Goal: Check status: Check status

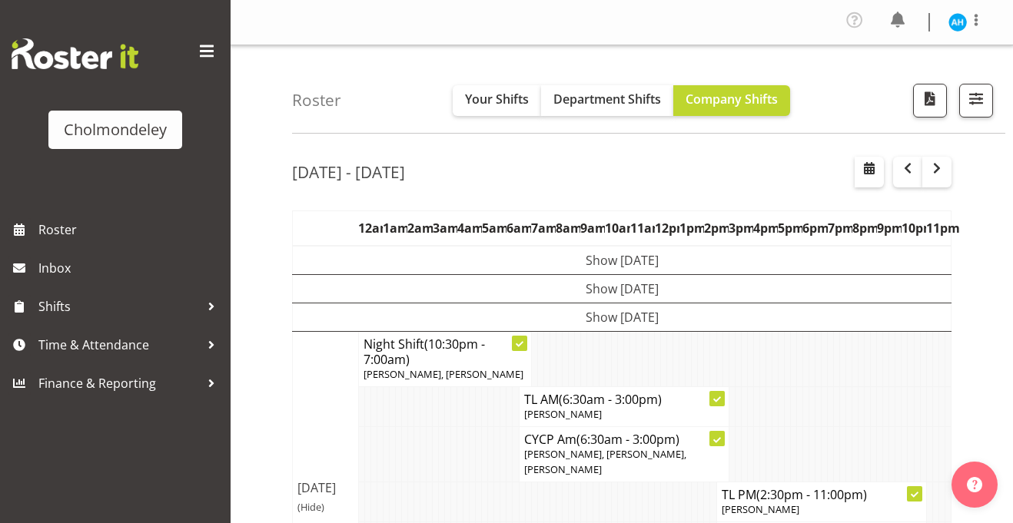
scroll to position [771, 0]
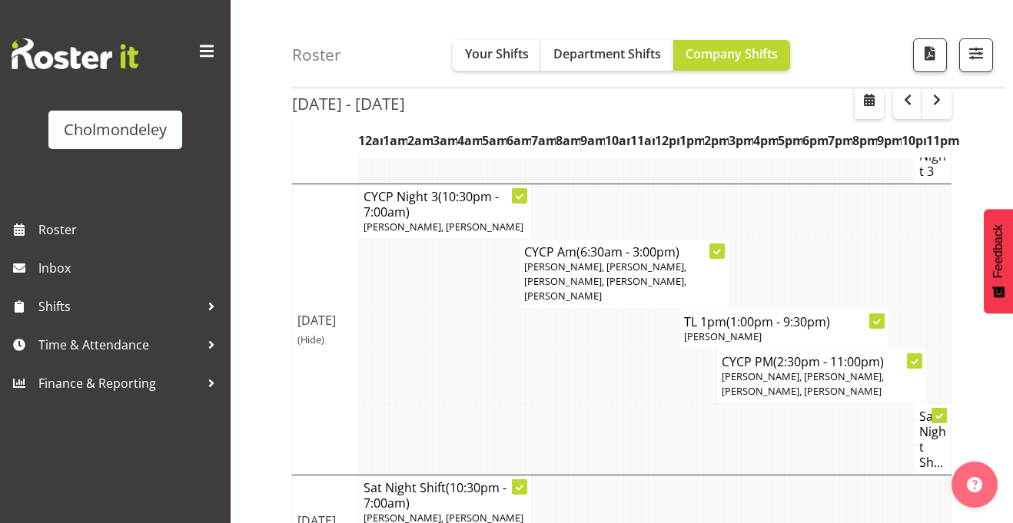
drag, startPoint x: 570, startPoint y: 321, endPoint x: 576, endPoint y: 298, distance: 23.9
click at [576, 349] on tr "CYCP PM (2:30pm - 11:00pm) Abigail Chessum, Dejay Davison, Danielle Jeffery, Pi…" at bounding box center [622, 376] width 658 height 55
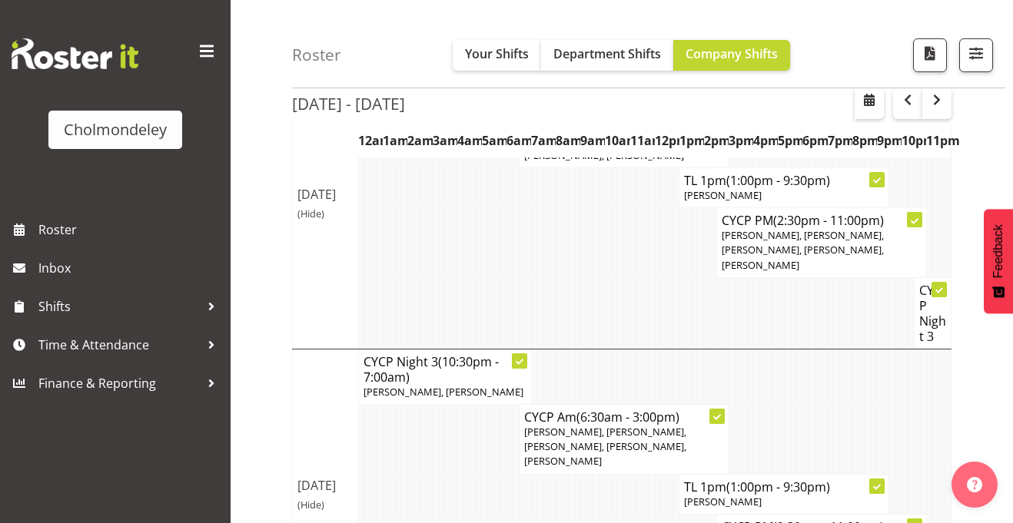
scroll to position [604, 0]
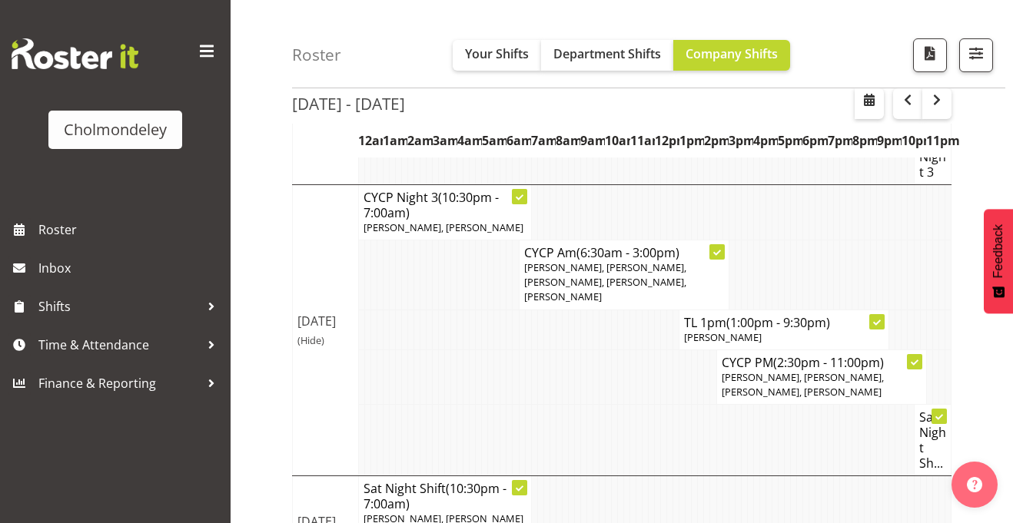
scroll to position [771, 0]
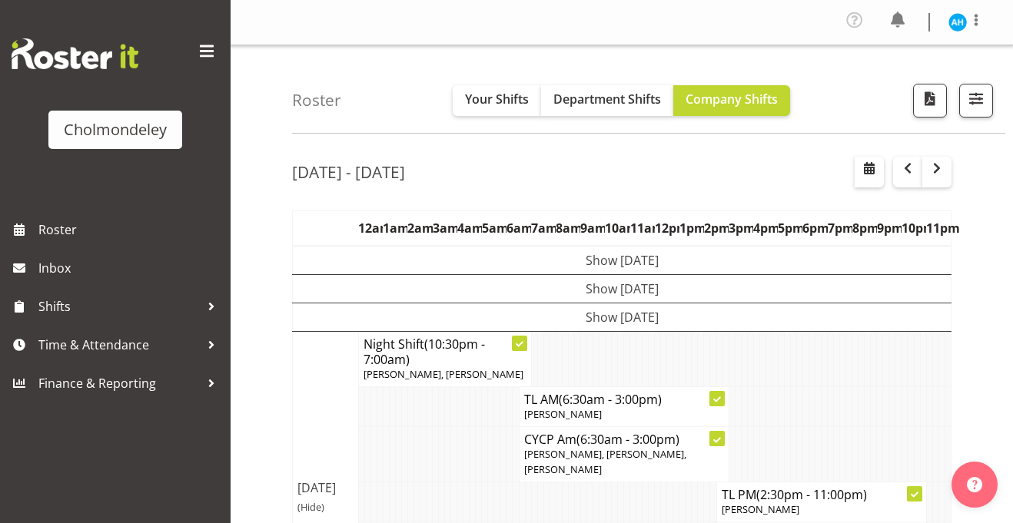
scroll to position [771, 0]
